Goal: Task Accomplishment & Management: Manage account settings

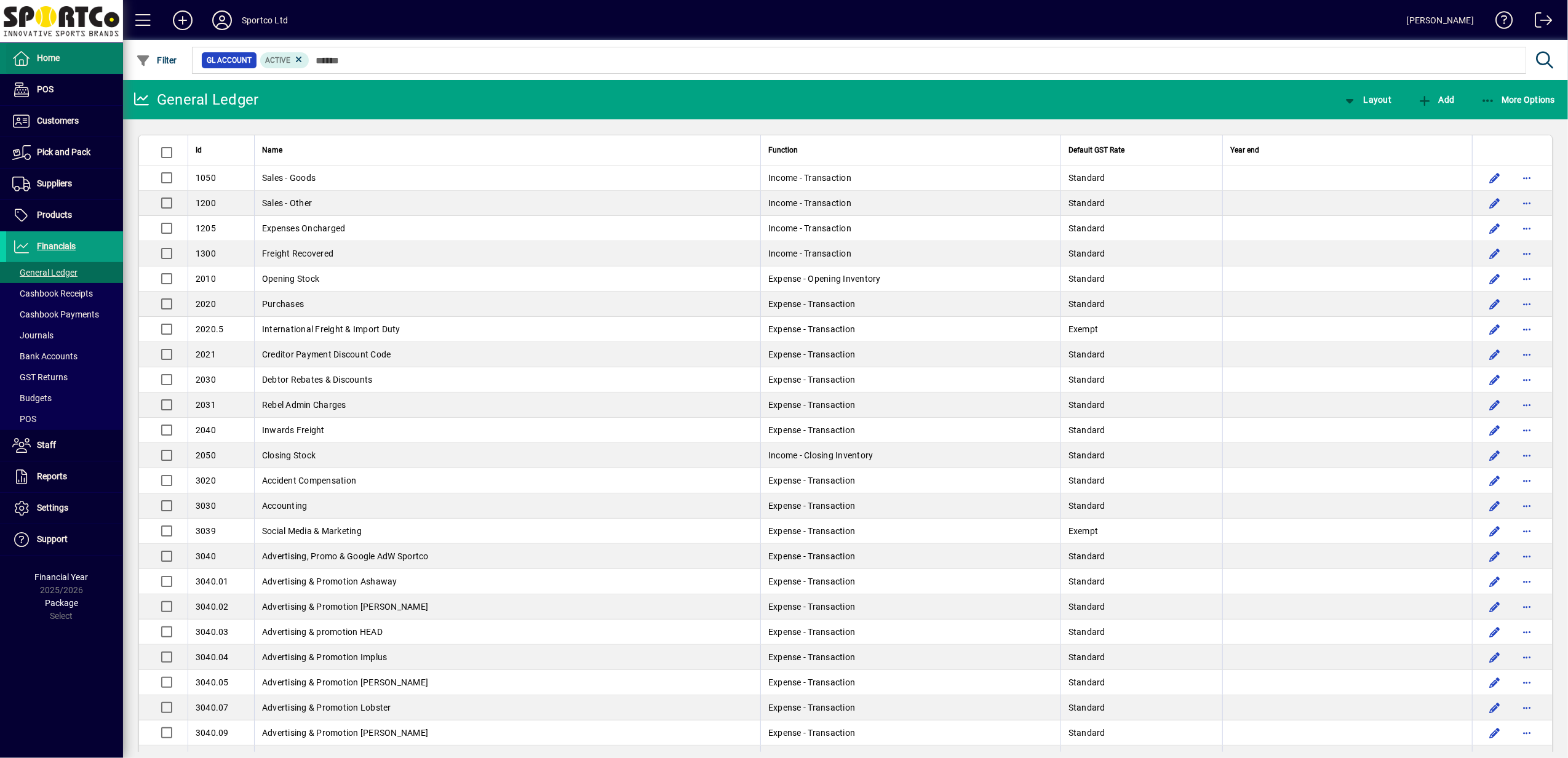
click at [52, 60] on span "Home" at bounding box center [48, 57] width 23 height 10
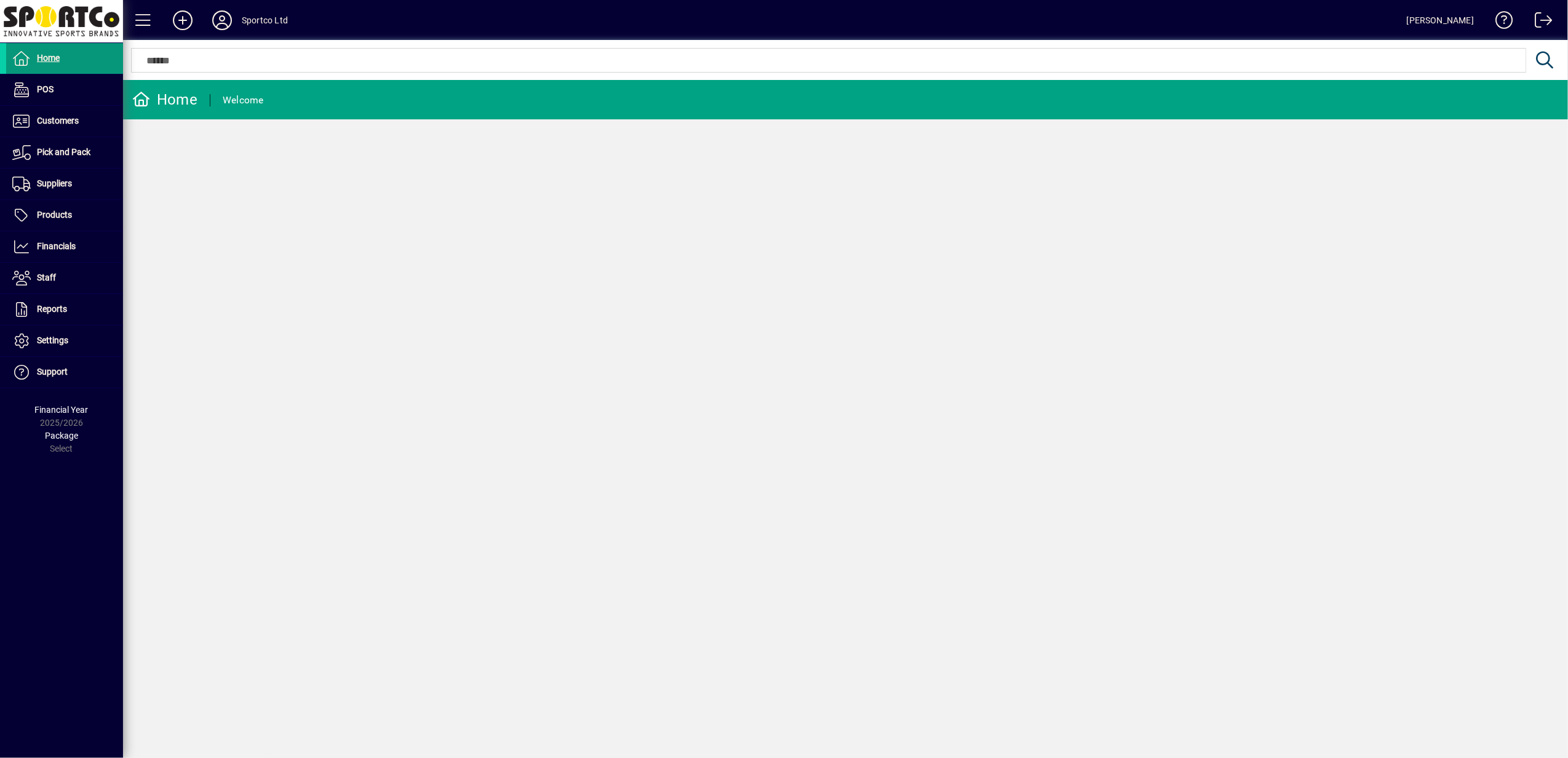
click at [40, 58] on span "Home" at bounding box center [48, 57] width 23 height 10
click at [228, 18] on icon at bounding box center [222, 21] width 24 height 20
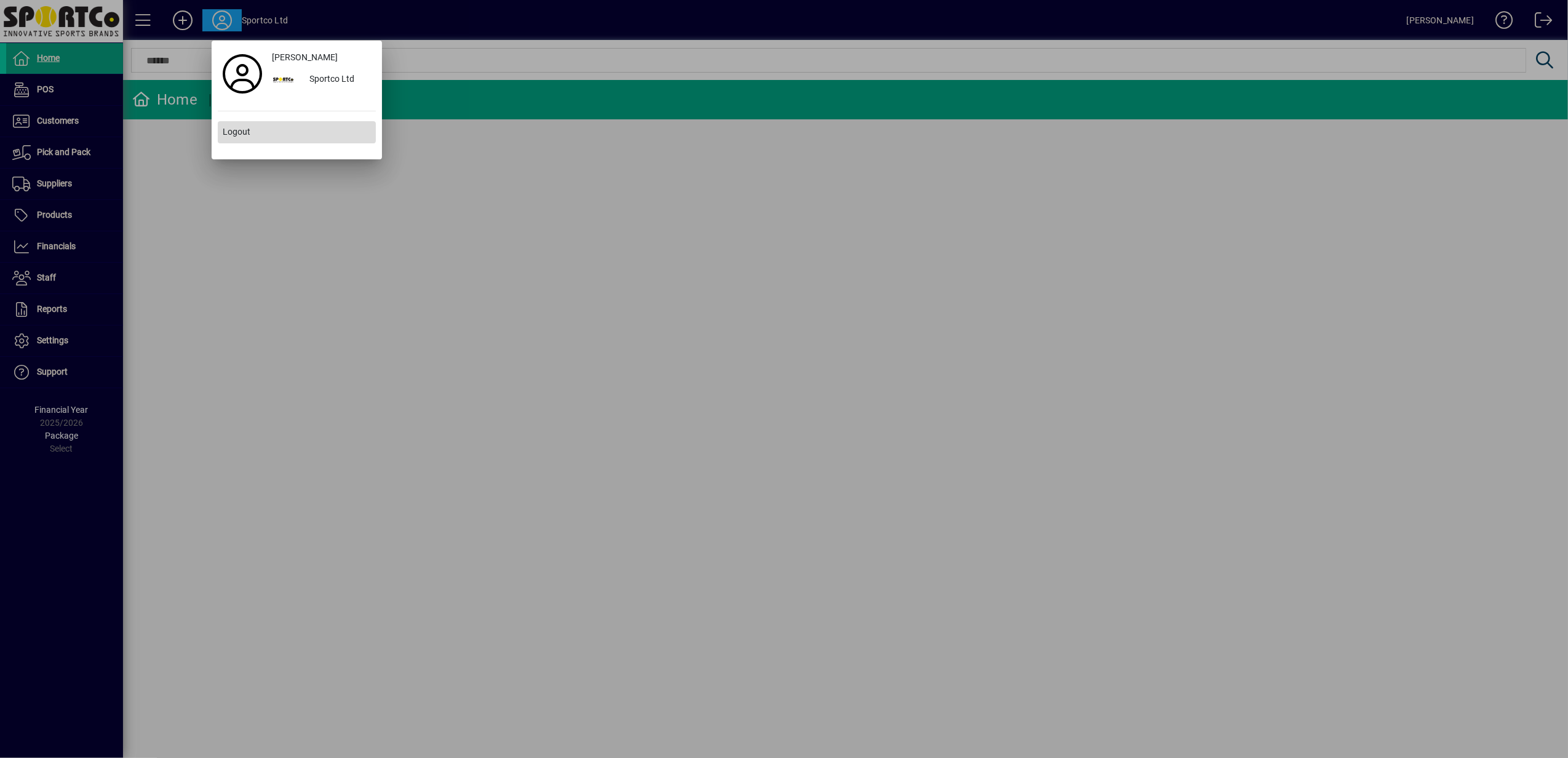
click at [238, 129] on span "Logout" at bounding box center [236, 132] width 27 height 13
